Goal: Task Accomplishment & Management: Manage account settings

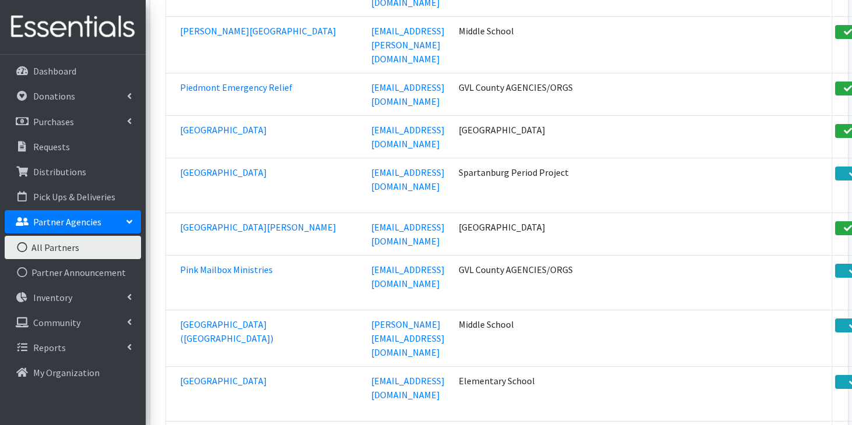
scroll to position [36425, 0]
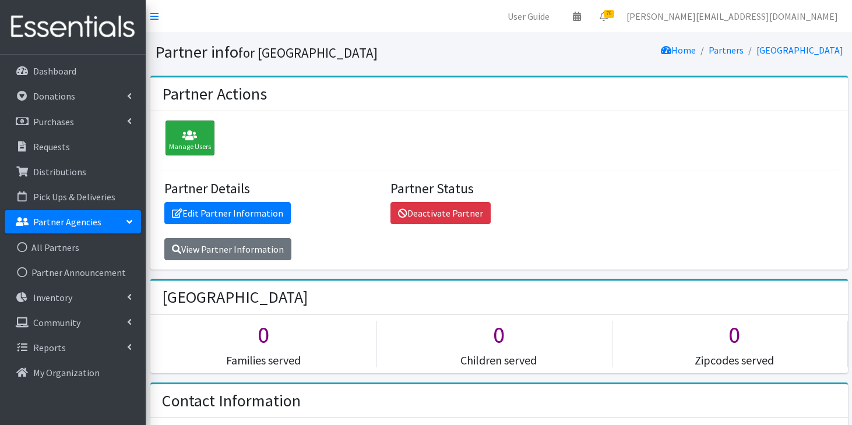
click at [186, 145] on div "Manage Users" at bounding box center [189, 138] width 49 height 35
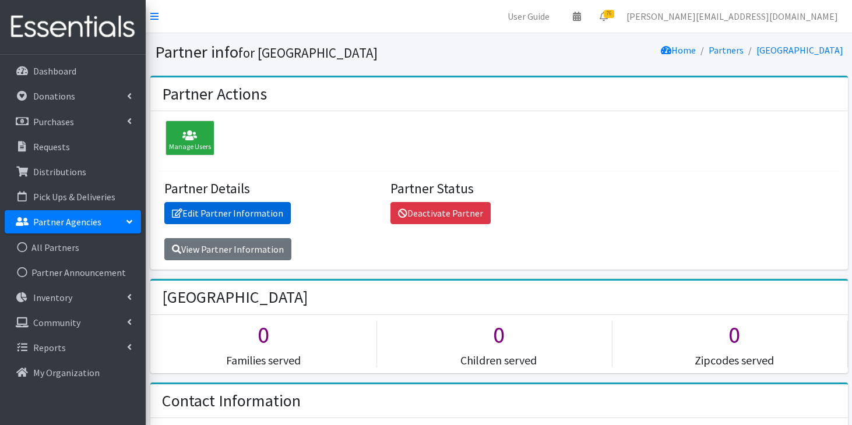
click at [271, 218] on link "Edit Partner Information" at bounding box center [227, 213] width 126 height 22
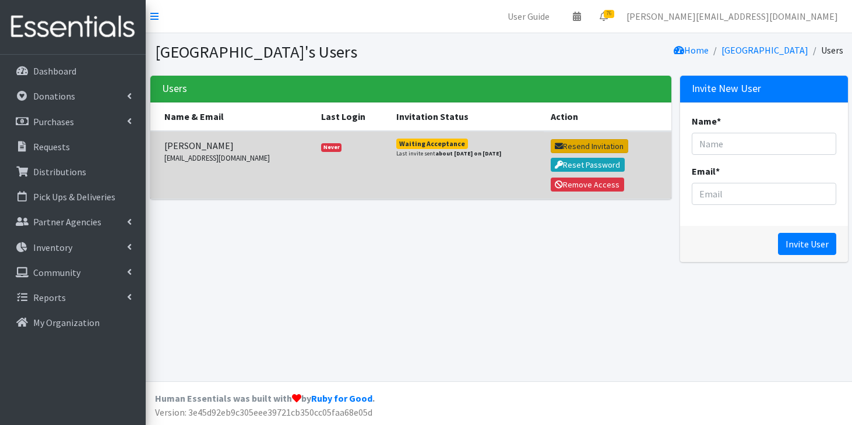
click at [580, 146] on button "Resend Invitation" at bounding box center [588, 146] width 77 height 14
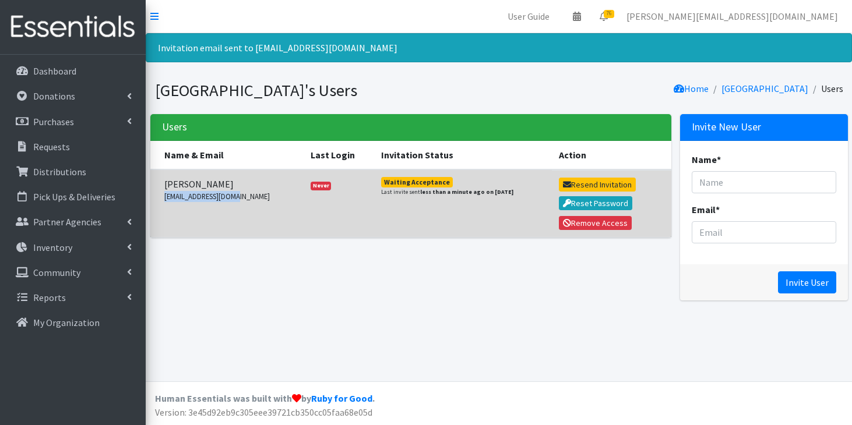
drag, startPoint x: 234, startPoint y: 197, endPoint x: 163, endPoint y: 193, distance: 70.6
click at [163, 193] on td "Tabitha Huffmaster thuffmaster@sdoc.org" at bounding box center [226, 203] width 153 height 68
copy small "thuffmaster@sdoc.org"
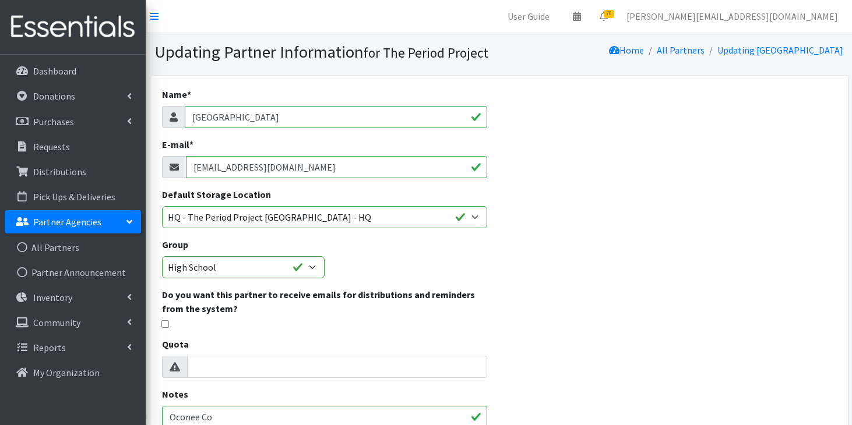
drag, startPoint x: 322, startPoint y: 170, endPoint x: 181, endPoint y: 161, distance: 140.7
click at [181, 161] on div "[EMAIL_ADDRESS][DOMAIN_NAME]" at bounding box center [325, 167] width 326 height 22
paste input "[EMAIL_ADDRESS][DOMAIN_NAME]"
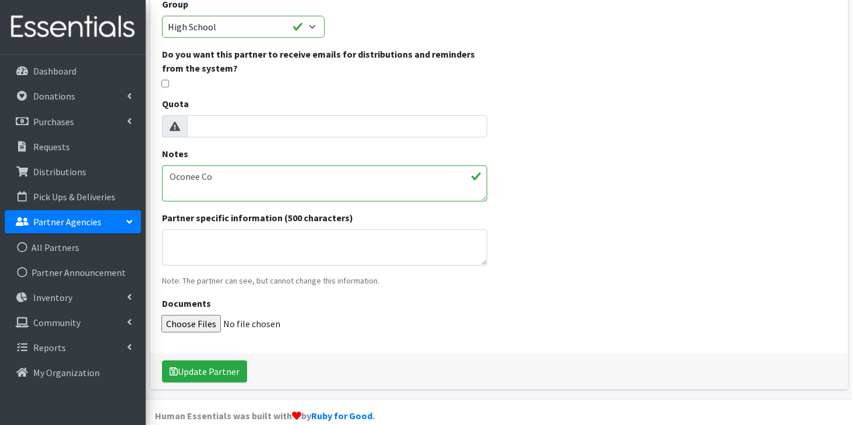
scroll to position [257, 0]
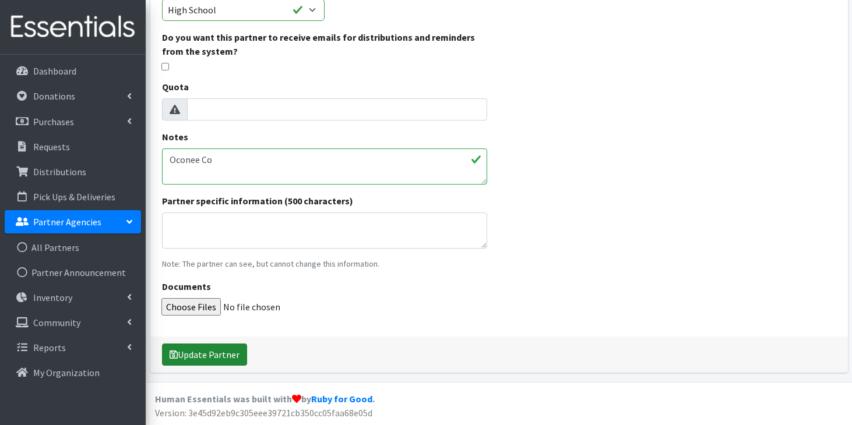
type input "[EMAIL_ADDRESS][DOMAIN_NAME]"
click at [195, 355] on button "Update Partner" at bounding box center [204, 355] width 85 height 22
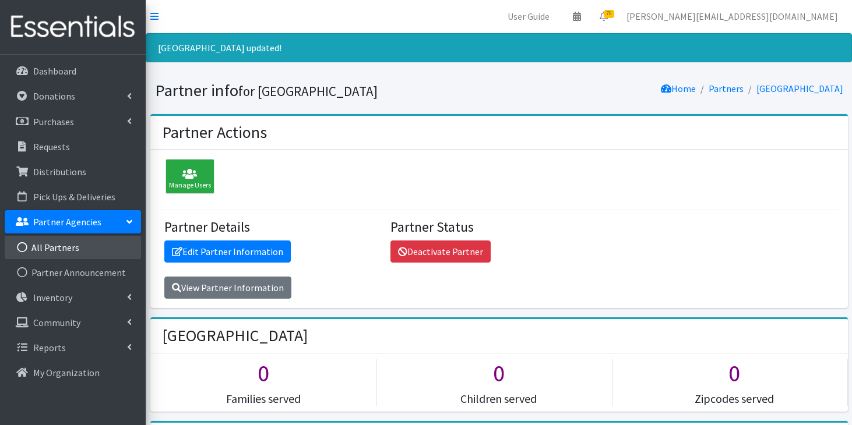
click at [69, 246] on link "All Partners" at bounding box center [73, 247] width 136 height 23
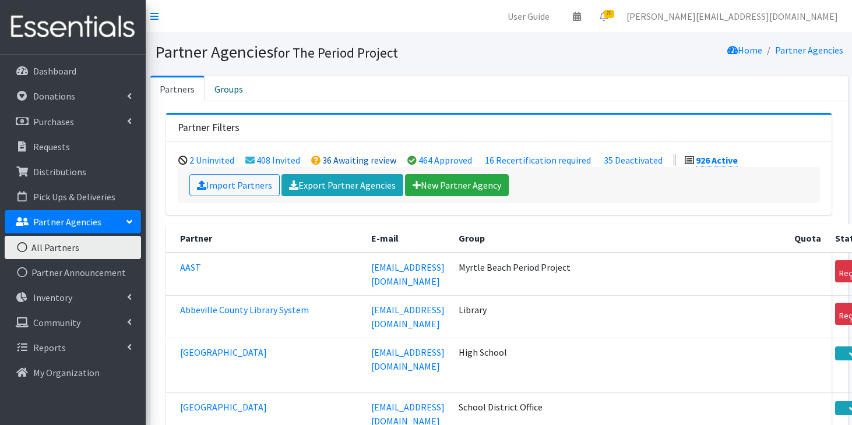
click at [327, 160] on link "36 Awaiting review" at bounding box center [359, 160] width 74 height 12
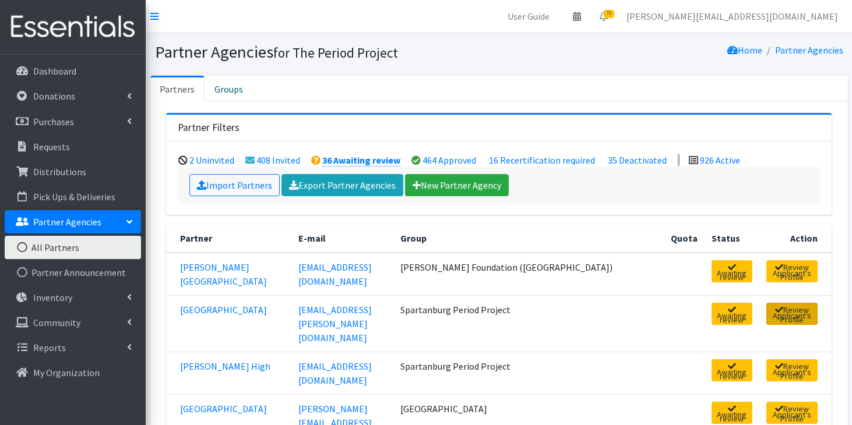
click at [766, 317] on link "Review Applicant's Profile" at bounding box center [791, 314] width 51 height 22
click at [770, 359] on link "Review Applicant's Profile" at bounding box center [791, 370] width 51 height 22
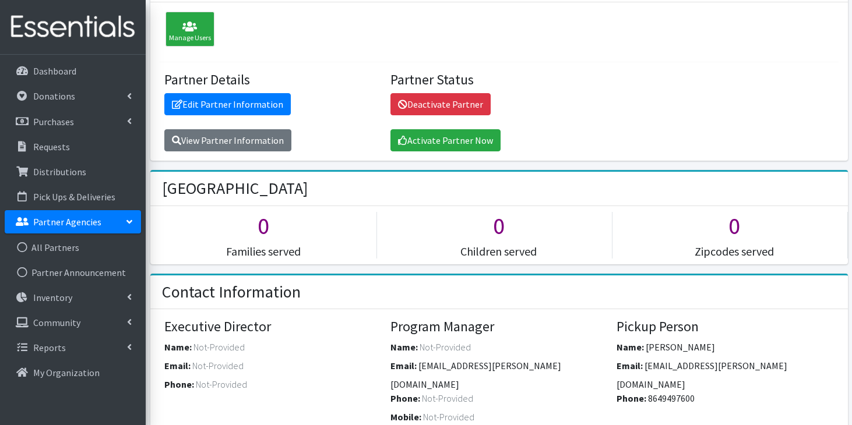
scroll to position [110, 0]
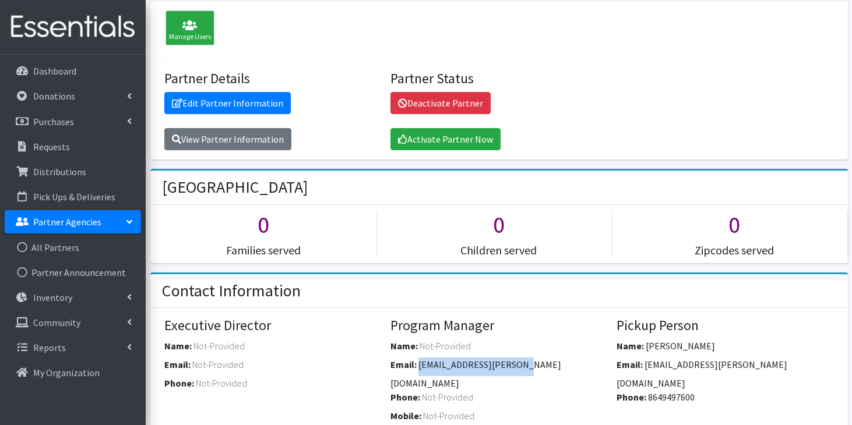
drag, startPoint x: 516, startPoint y: 365, endPoint x: 419, endPoint y: 363, distance: 97.3
click at [419, 363] on span "[EMAIL_ADDRESS][PERSON_NAME][DOMAIN_NAME]" at bounding box center [475, 374] width 171 height 30
copy span "[EMAIL_ADDRESS][PERSON_NAME][DOMAIN_NAME]"
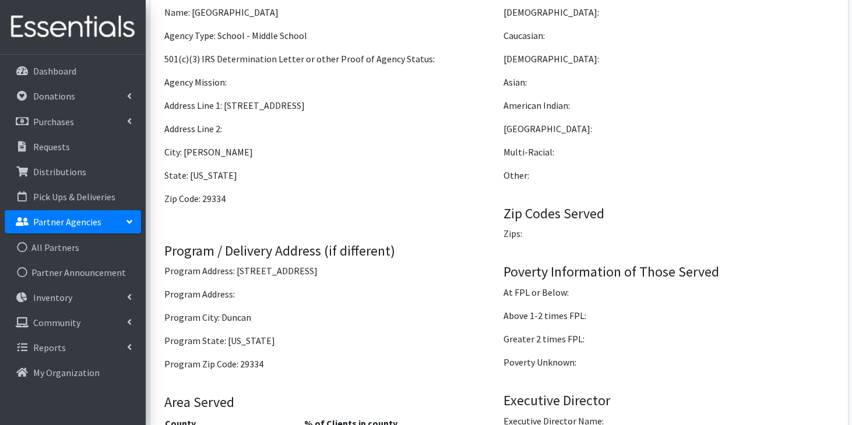
scroll to position [935, 0]
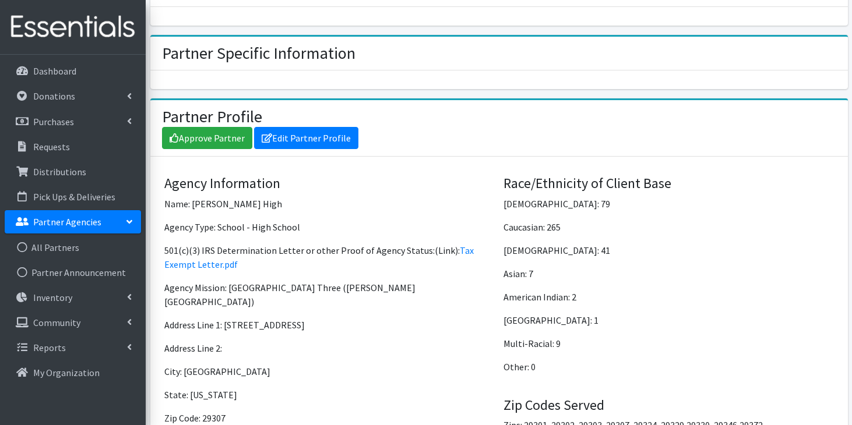
scroll to position [722, 0]
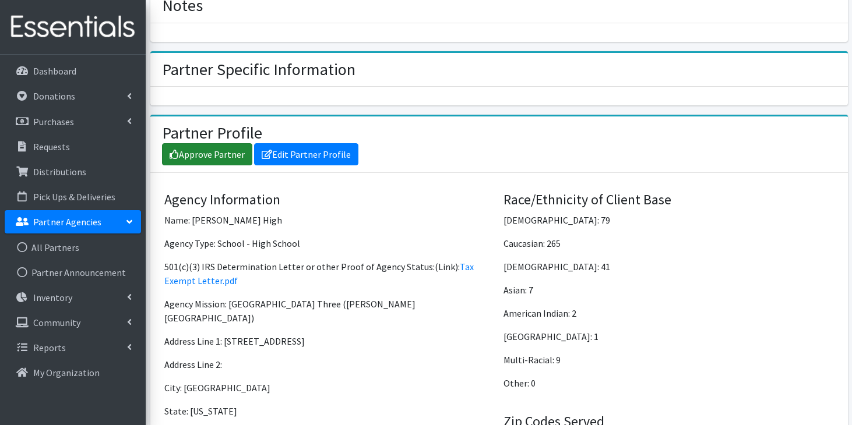
click at [187, 149] on link "Approve Partner" at bounding box center [207, 154] width 90 height 22
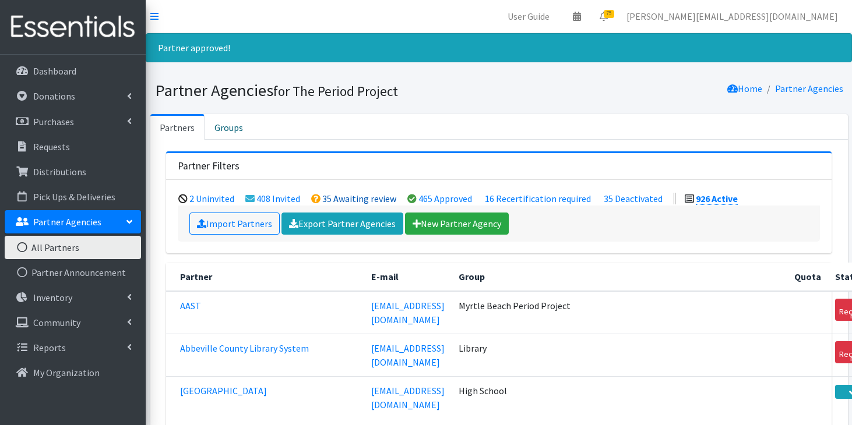
click at [334, 197] on link "35 Awaiting review" at bounding box center [359, 199] width 74 height 12
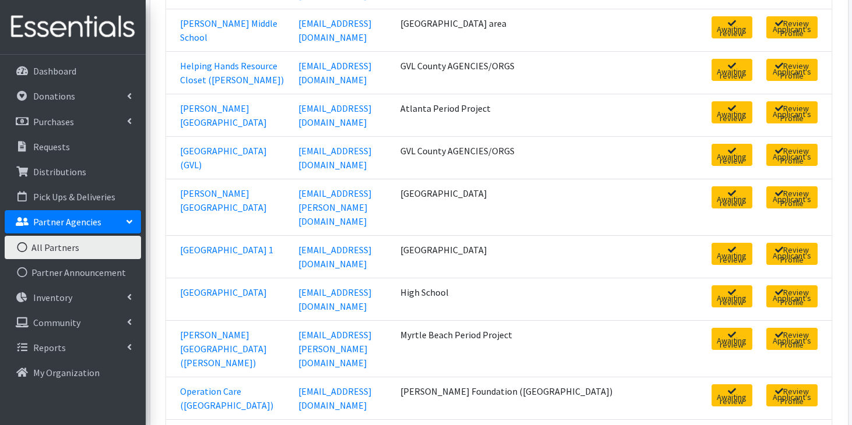
scroll to position [967, 0]
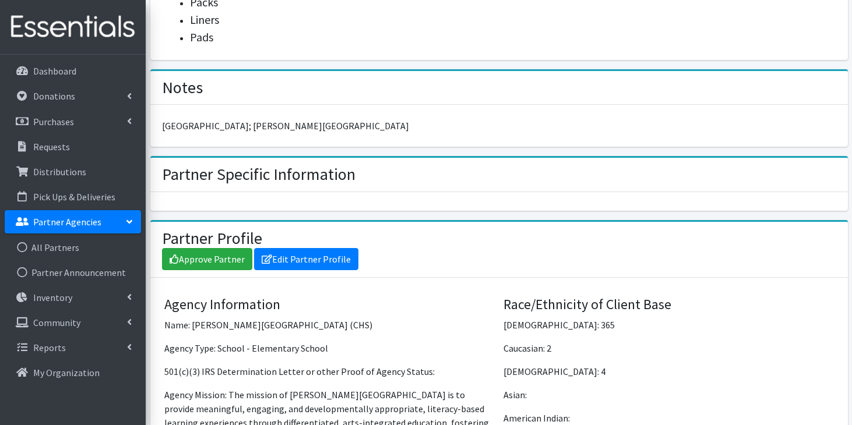
scroll to position [683, 0]
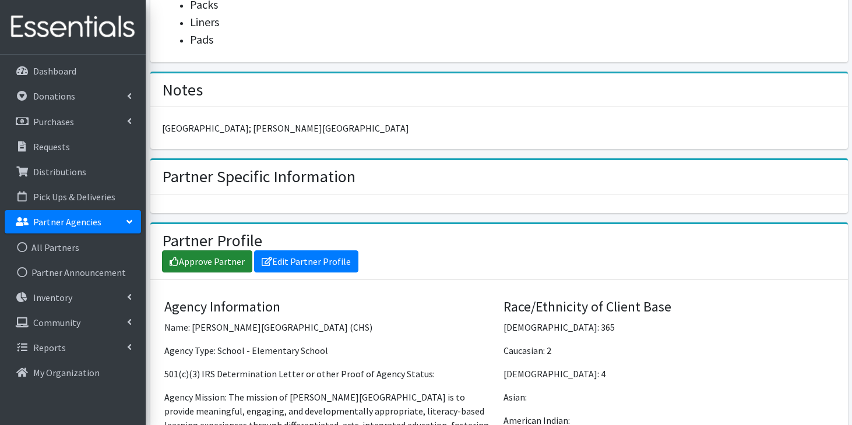
click at [214, 250] on link "Approve Partner" at bounding box center [207, 261] width 90 height 22
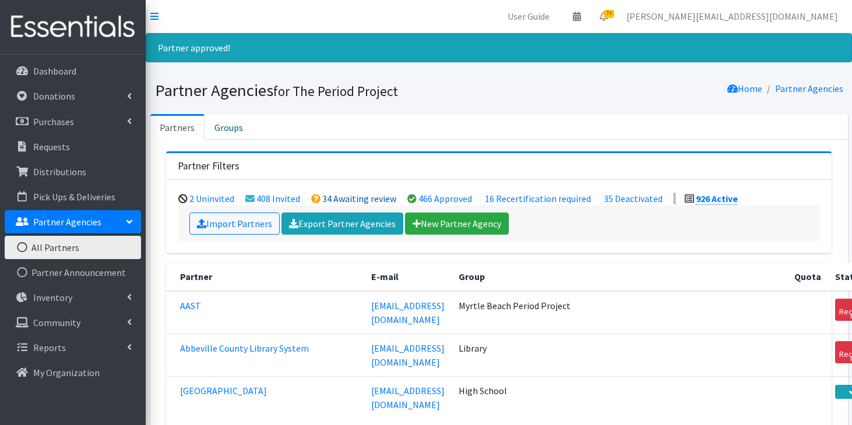
click at [356, 199] on link "34 Awaiting review" at bounding box center [359, 199] width 74 height 12
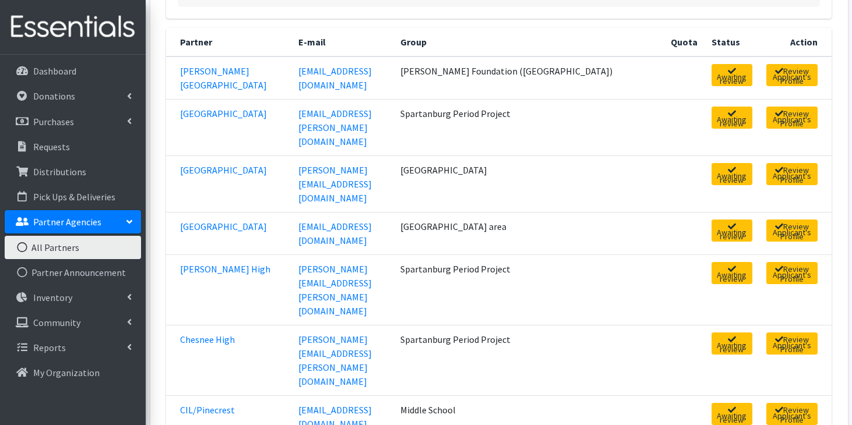
scroll to position [197, 0]
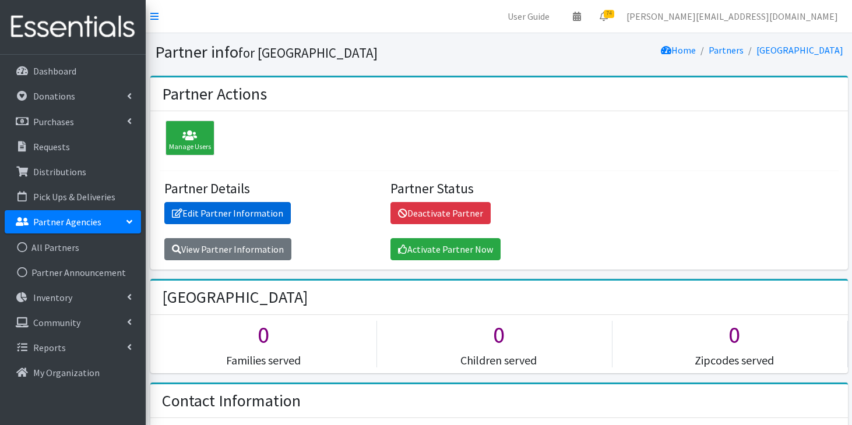
click at [221, 207] on link "Edit Partner Information" at bounding box center [227, 213] width 126 height 22
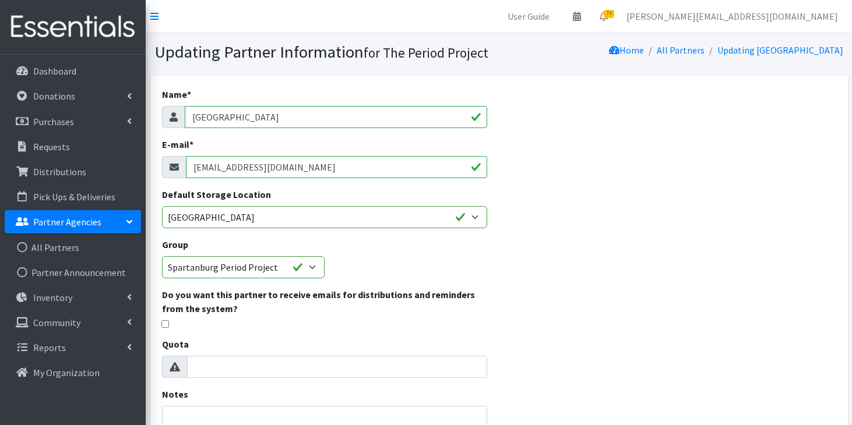
drag, startPoint x: 313, startPoint y: 167, endPoint x: 207, endPoint y: 154, distance: 106.1
click at [207, 154] on div "E-mail * [EMAIL_ADDRESS][DOMAIN_NAME]" at bounding box center [325, 157] width 326 height 41
click at [81, 142] on link "Requests" at bounding box center [73, 146] width 136 height 23
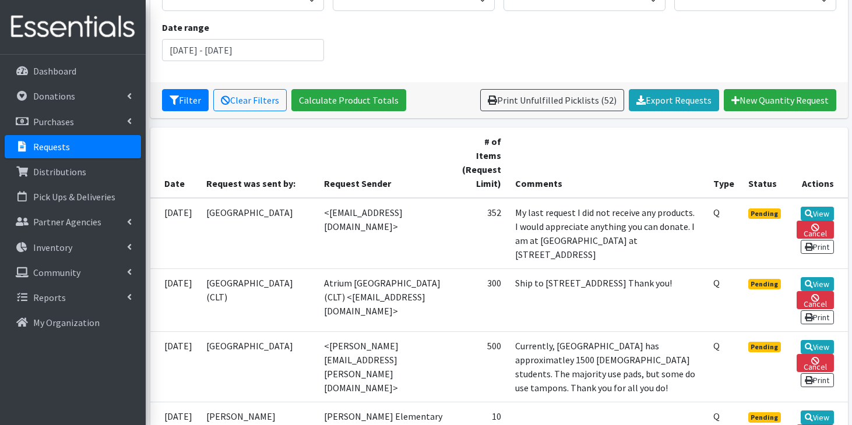
scroll to position [145, 0]
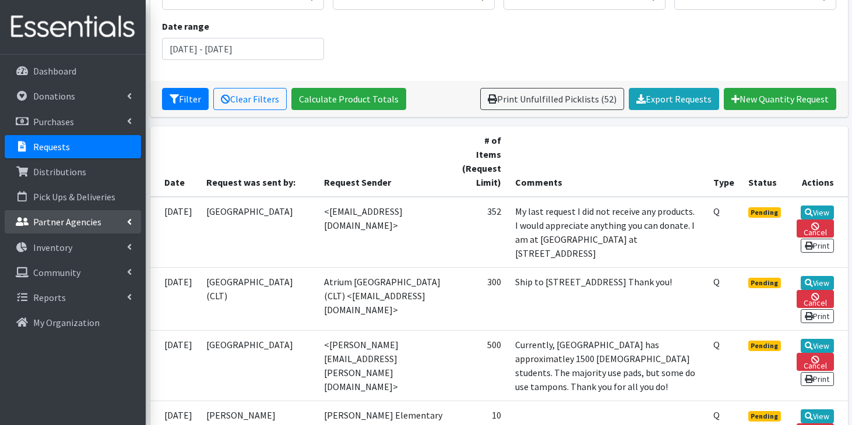
click at [84, 229] on link "Partner Agencies" at bounding box center [73, 221] width 136 height 23
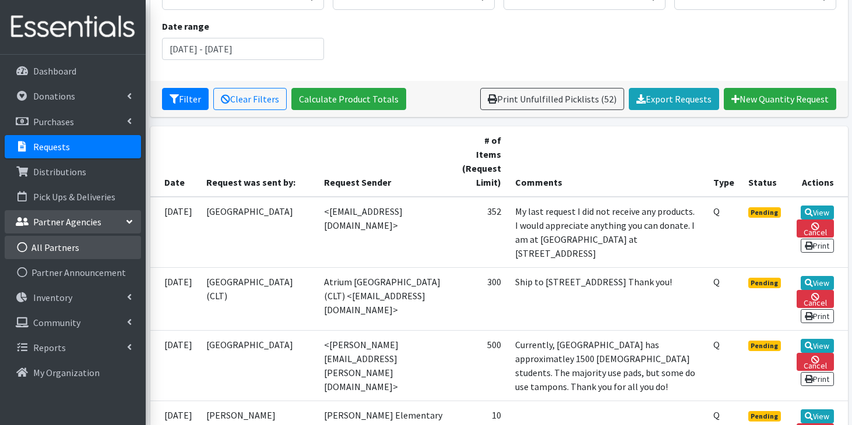
click at [72, 253] on link "All Partners" at bounding box center [73, 247] width 136 height 23
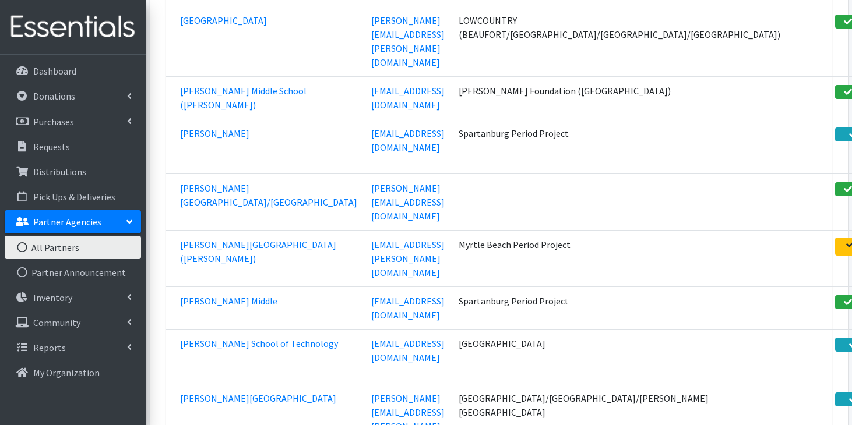
scroll to position [29126, 0]
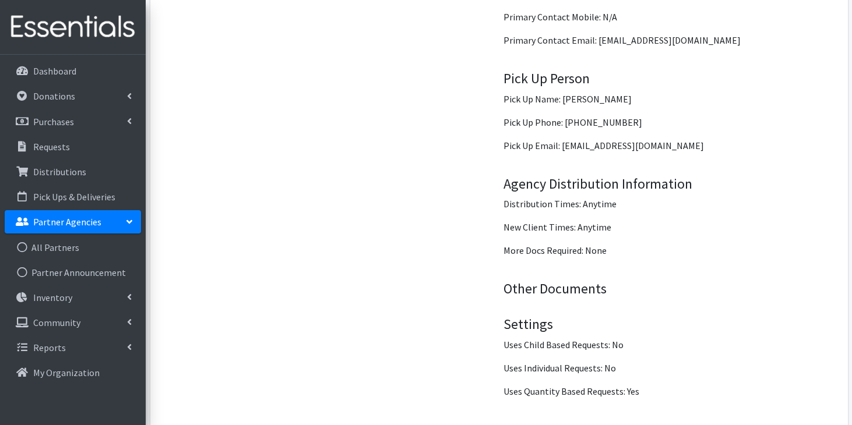
scroll to position [1781, 0]
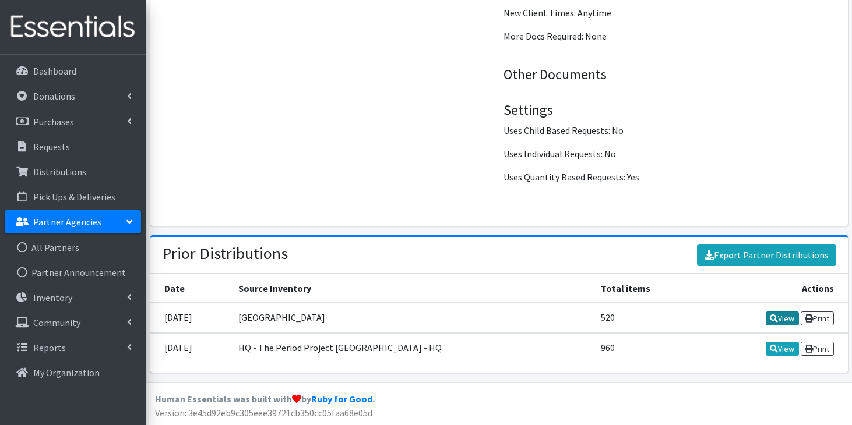
click at [771, 322] on icon at bounding box center [773, 319] width 8 height 8
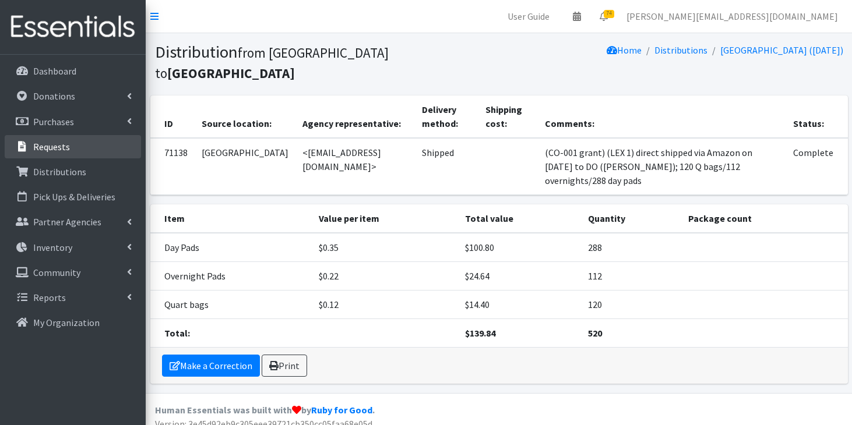
click at [65, 151] on p "Requests" at bounding box center [51, 147] width 37 height 12
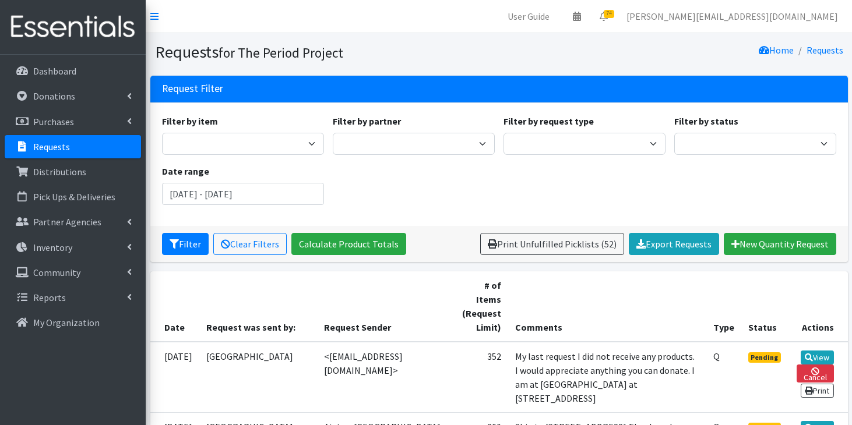
drag, startPoint x: 305, startPoint y: 341, endPoint x: 417, endPoint y: 342, distance: 112.4
click at [417, 342] on td "<[EMAIL_ADDRESS][DOMAIN_NAME]>" at bounding box center [384, 377] width 134 height 71
copy td "[EMAIL_ADDRESS][DOMAIN_NAME]"
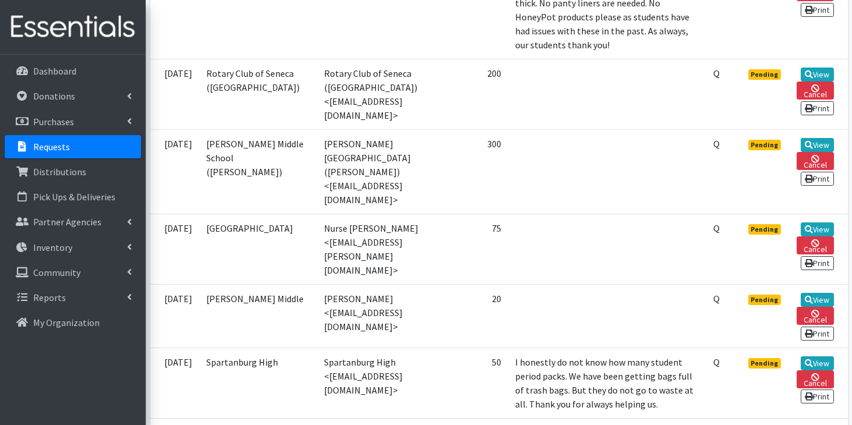
scroll to position [712, 0]
